Goal: Information Seeking & Learning: Learn about a topic

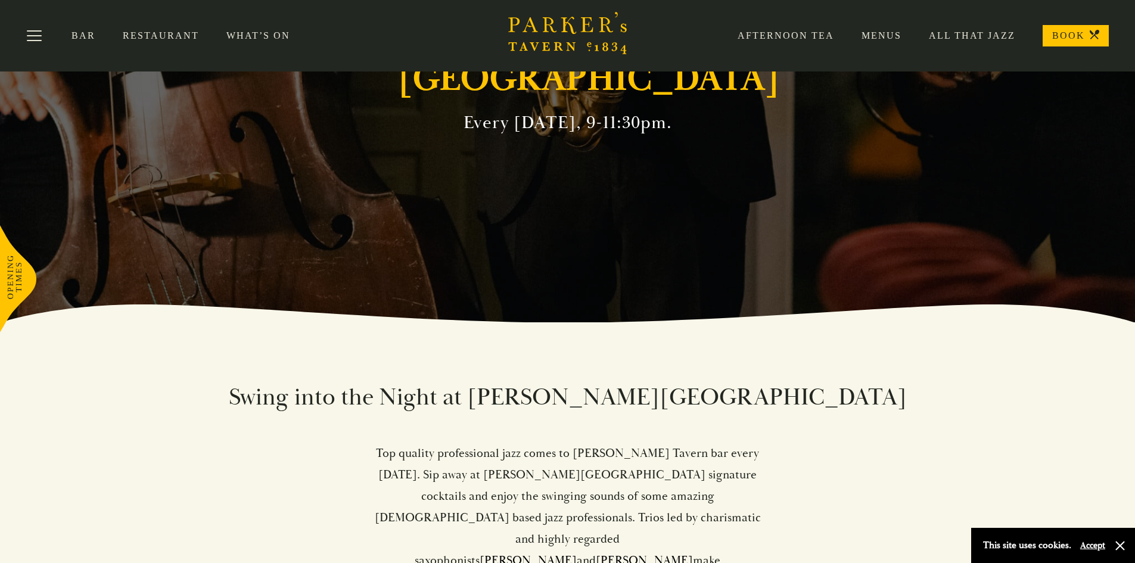
scroll to position [179, 0]
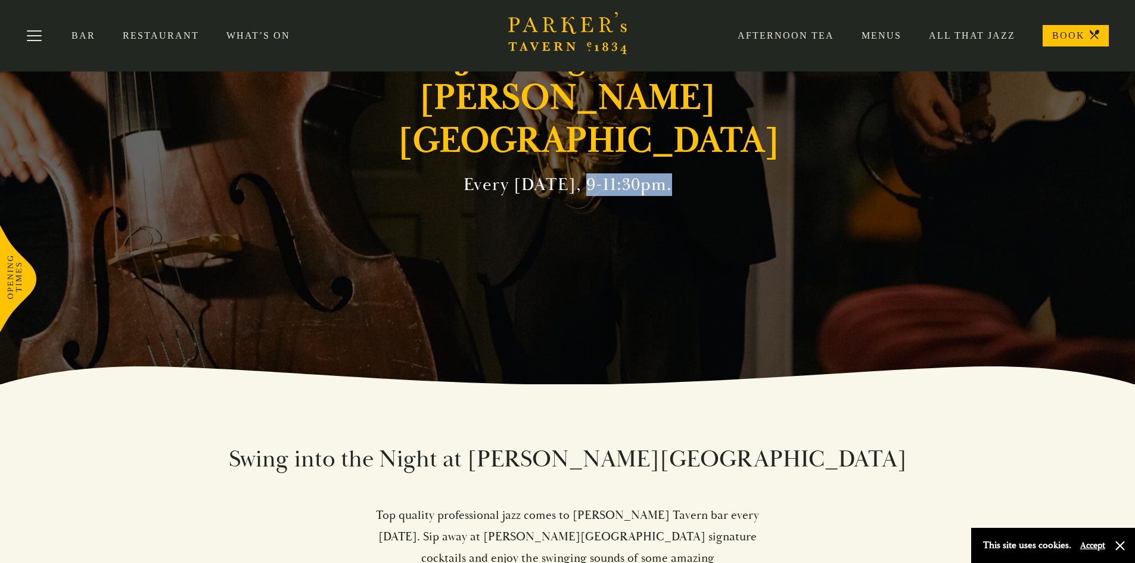
drag, startPoint x: 579, startPoint y: 162, endPoint x: 663, endPoint y: 164, distance: 84.1
click at [663, 174] on h2 "Every Friday, 9-11:30pm." at bounding box center [568, 184] width 209 height 21
copy h2 "9-11:30pm."
click at [665, 220] on div "Jazz Nights in Parker's Tavern Every Friday, 9-11:30pm." at bounding box center [567, 102] width 715 height 563
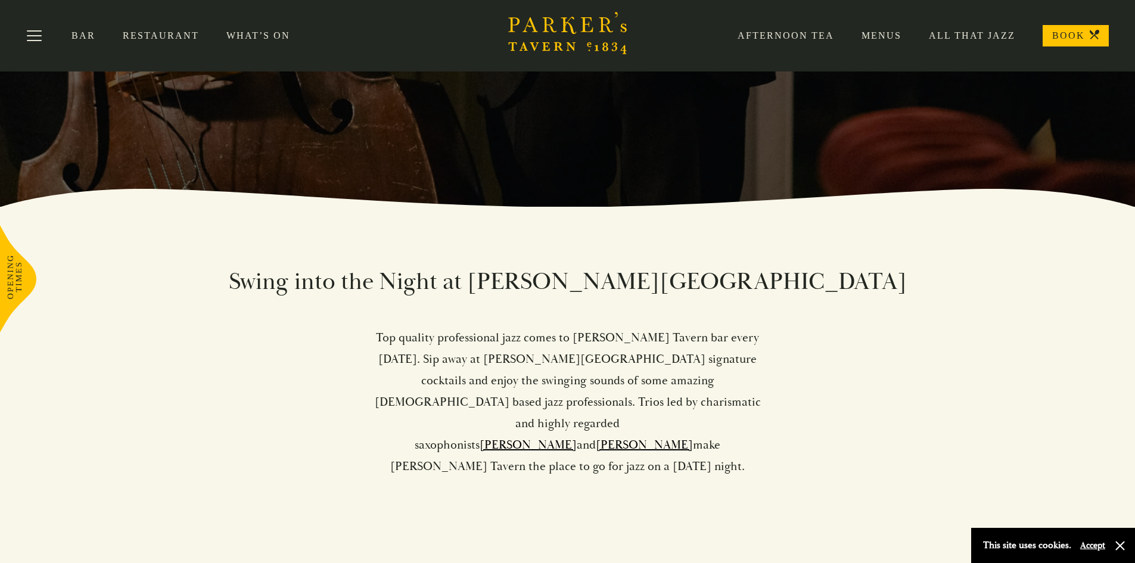
scroll to position [0, 0]
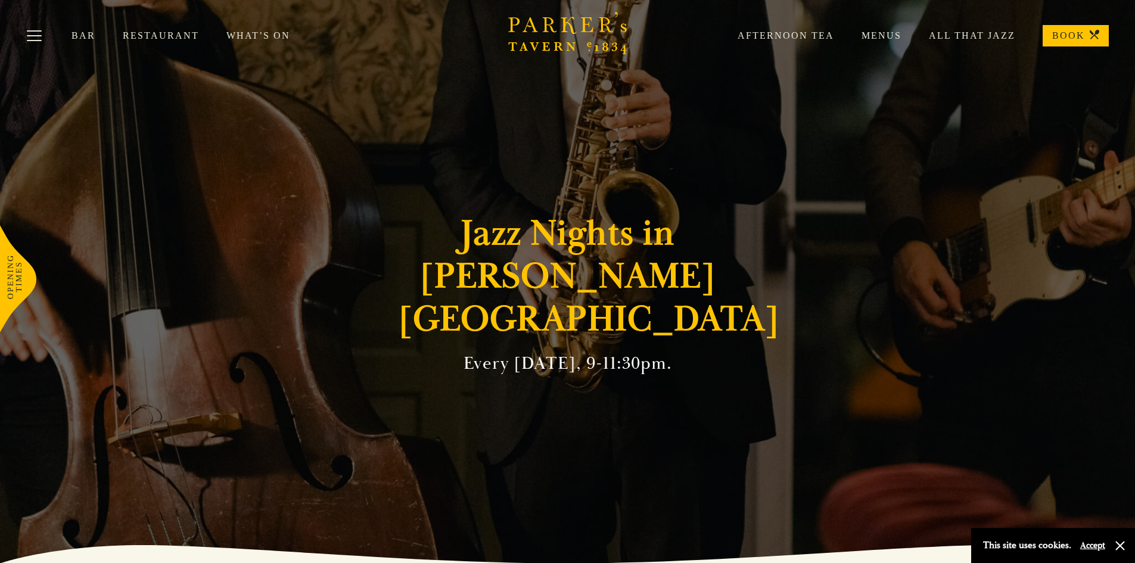
click at [81, 36] on link "Bar" at bounding box center [97, 36] width 51 height 12
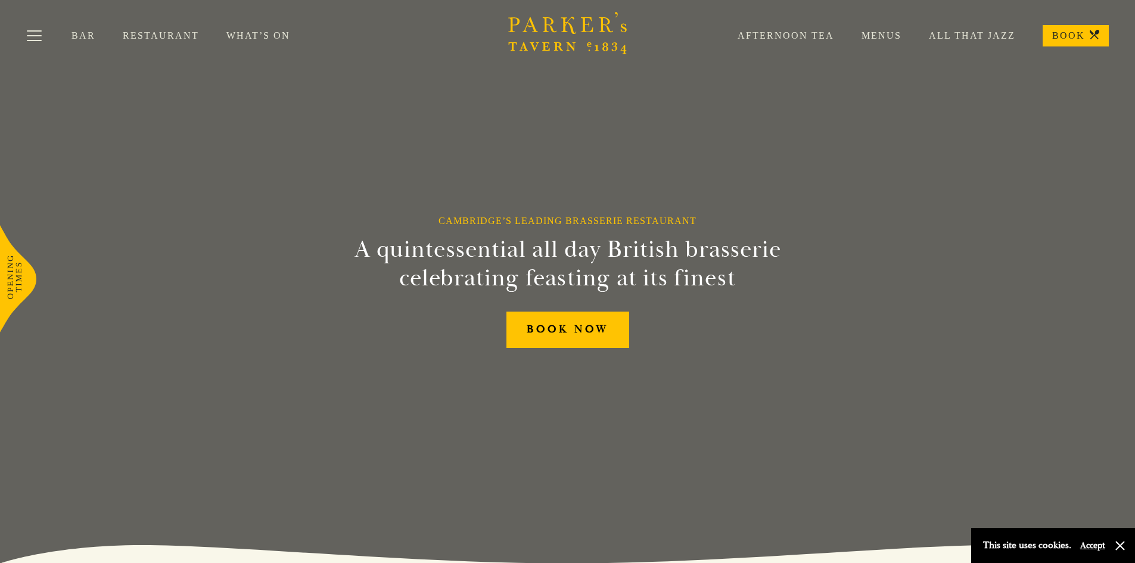
click at [79, 36] on link "Bar" at bounding box center [97, 36] width 51 height 12
click at [971, 32] on link "All That Jazz" at bounding box center [959, 36] width 114 height 12
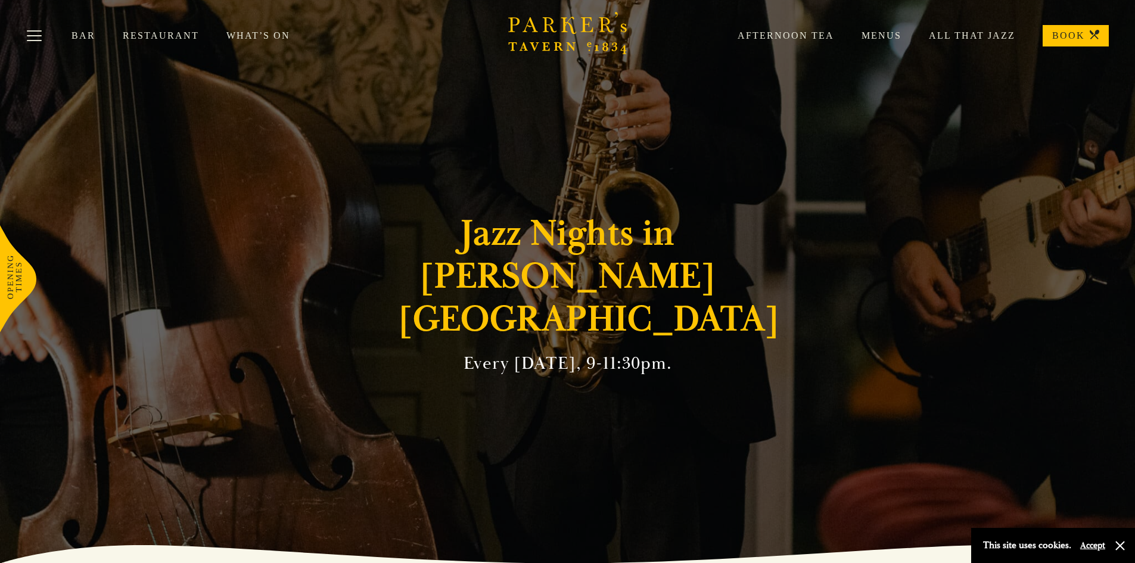
click at [965, 38] on link "All That Jazz" at bounding box center [959, 36] width 114 height 12
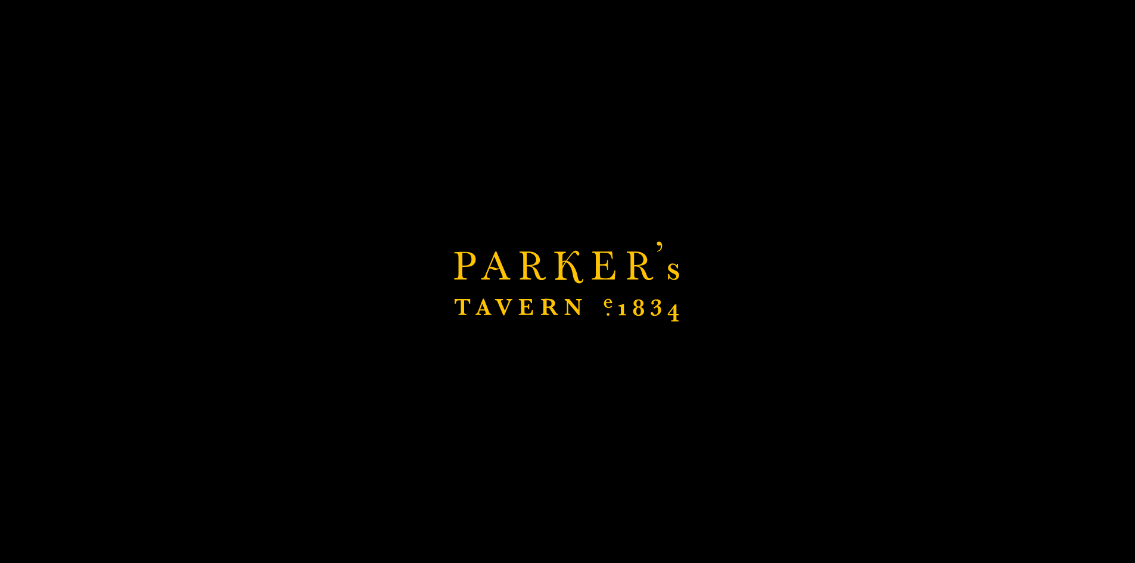
scroll to position [477, 0]
